Goal: Task Accomplishment & Management: Use online tool/utility

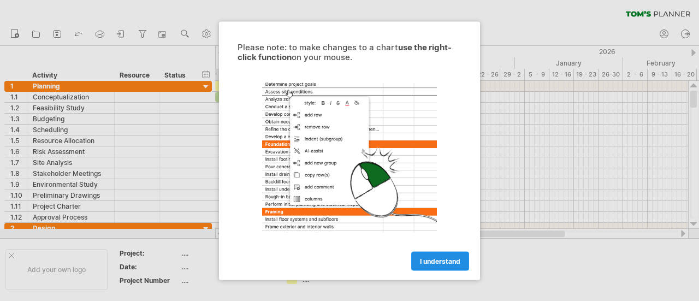
click at [438, 263] on span "I understand" at bounding box center [440, 261] width 40 height 8
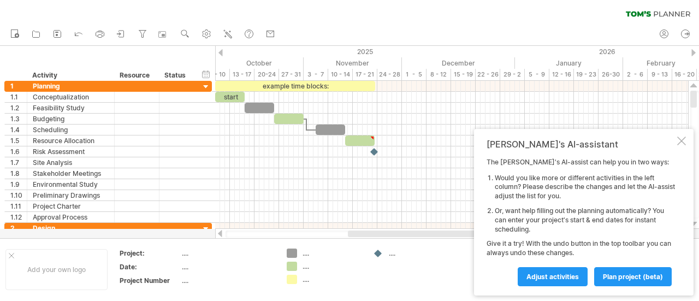
click at [221, 51] on div at bounding box center [220, 52] width 4 height 7
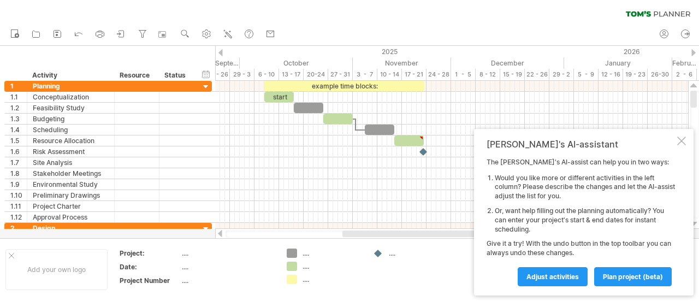
click at [221, 51] on div at bounding box center [220, 52] width 4 height 7
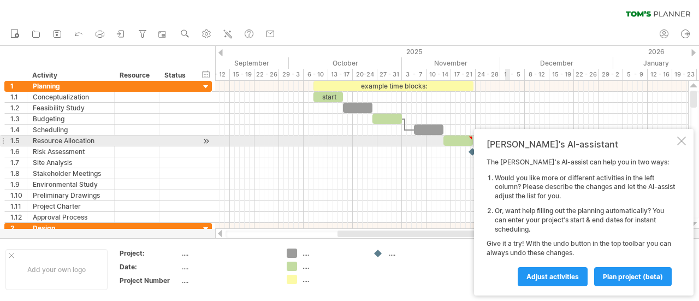
click at [682, 140] on div at bounding box center [681, 141] width 9 height 9
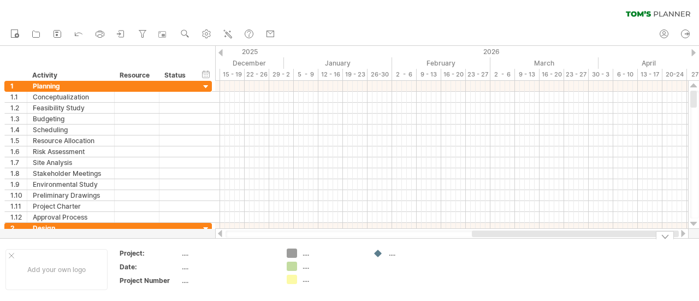
drag, startPoint x: 526, startPoint y: 234, endPoint x: 689, endPoint y: 243, distance: 163.5
click at [689, 243] on div "Trying to reach [DOMAIN_NAME] Connected again... 0% clear filter new 1" at bounding box center [349, 150] width 699 height 301
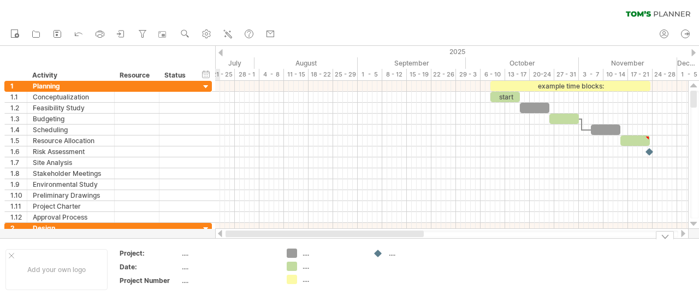
drag, startPoint x: 573, startPoint y: 236, endPoint x: 335, endPoint y: 251, distance: 238.0
click at [335, 251] on div "Trying to reach [DOMAIN_NAME] Connected again... 0% clear filter new 1" at bounding box center [349, 150] width 699 height 301
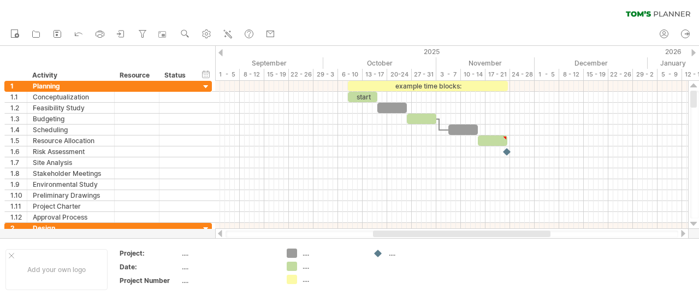
drag, startPoint x: 348, startPoint y: 232, endPoint x: 399, endPoint y: 231, distance: 50.8
click at [399, 231] on div at bounding box center [461, 233] width 177 height 7
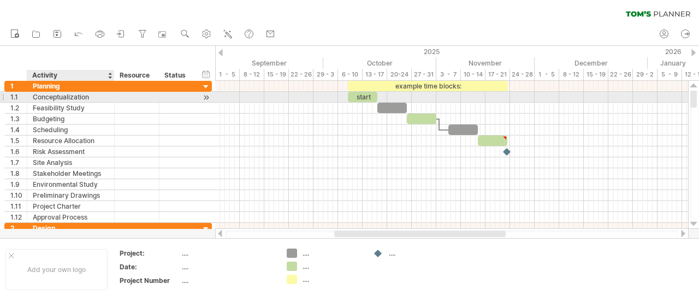
click at [73, 97] on div "Conceptualization" at bounding box center [71, 97] width 76 height 10
drag, startPoint x: 91, startPoint y: 96, endPoint x: 34, endPoint y: 94, distance: 57.4
click at [34, 94] on input "**********" at bounding box center [71, 97] width 76 height 10
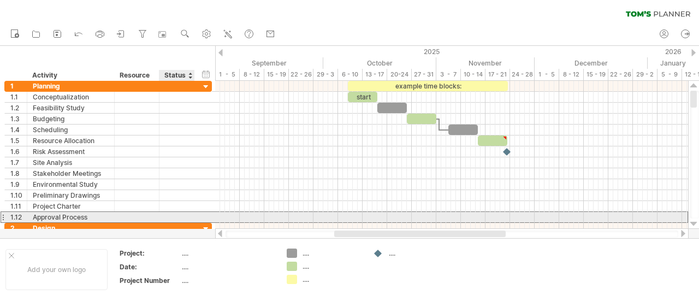
click at [203, 216] on div "**********" at bounding box center [108, 216] width 208 height 11
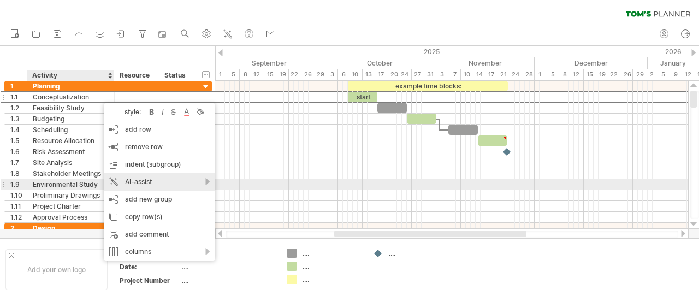
click at [156, 181] on div "AI-assist" at bounding box center [159, 181] width 111 height 17
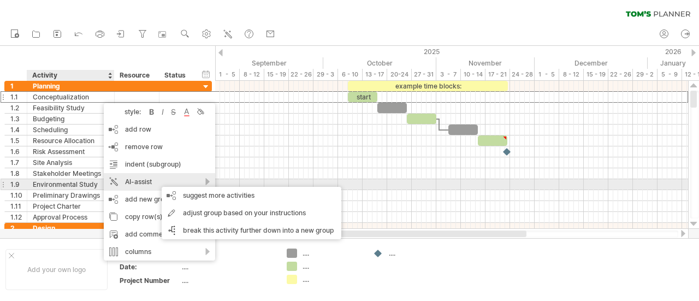
click at [156, 181] on div "AI-assist" at bounding box center [159, 181] width 111 height 17
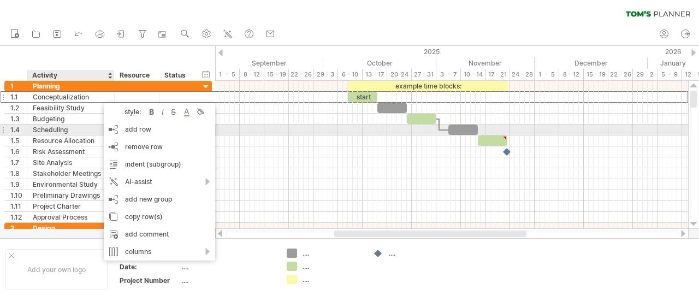
click at [79, 126] on div "Scheduling" at bounding box center [71, 130] width 76 height 10
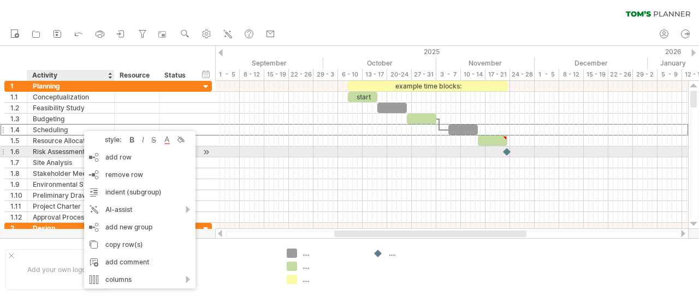
click at [56, 152] on div "Risk Assessment" at bounding box center [71, 151] width 76 height 10
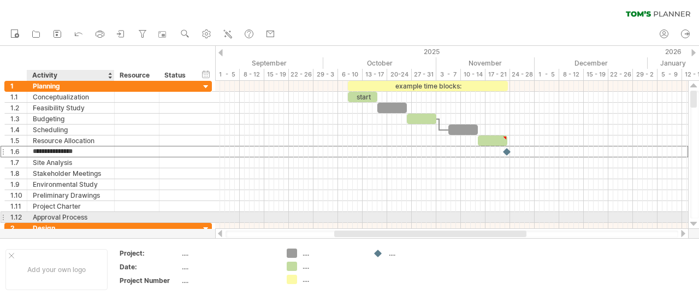
click at [92, 215] on div "Approval Process" at bounding box center [71, 217] width 76 height 10
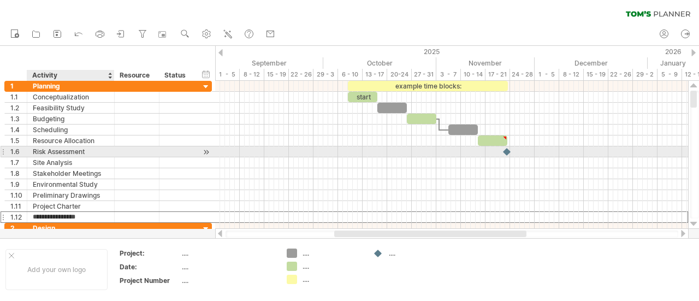
drag, startPoint x: 88, startPoint y: 215, endPoint x: 35, endPoint y: 148, distance: 85.5
click at [35, 148] on div "**********" at bounding box center [108, 152] width 208 height 142
type input "**********"
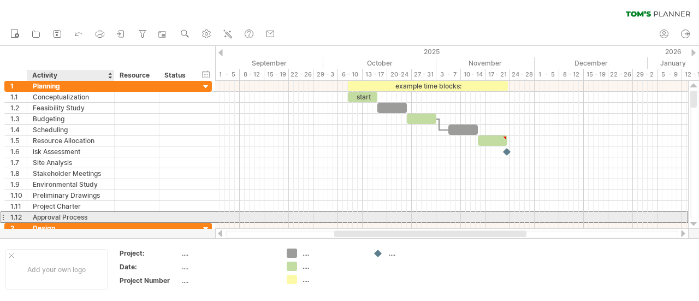
click at [92, 212] on div "Approval Process" at bounding box center [71, 217] width 76 height 10
drag, startPoint x: 92, startPoint y: 212, endPoint x: 34, endPoint y: 211, distance: 57.9
click at [34, 212] on input "**********" at bounding box center [71, 217] width 76 height 10
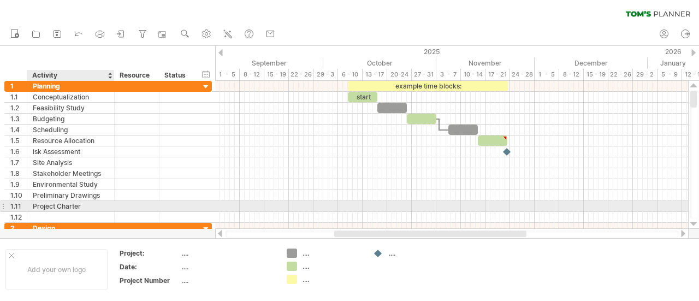
click at [76, 202] on div "Project Charter" at bounding box center [71, 206] width 76 height 10
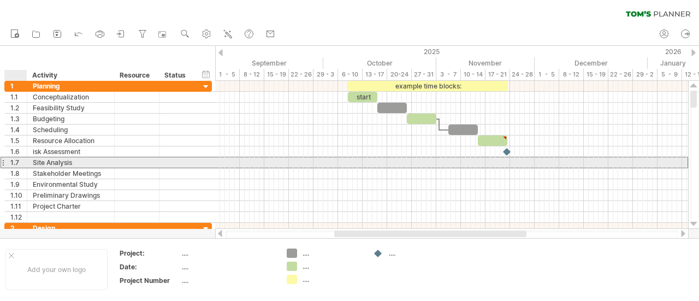
click at [75, 161] on div "Site Analysis" at bounding box center [71, 162] width 76 height 10
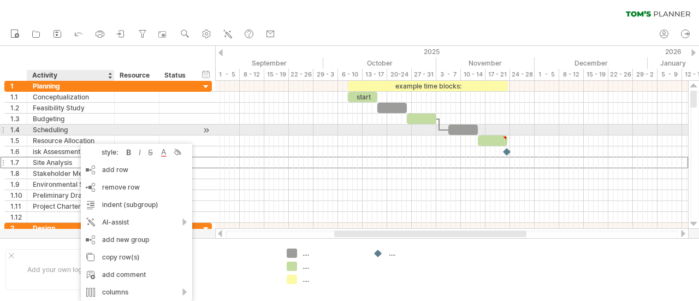
click at [57, 129] on div "Scheduling" at bounding box center [71, 130] width 76 height 10
